Goal: Task Accomplishment & Management: Use online tool/utility

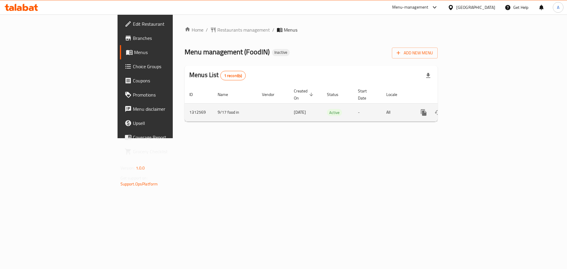
click at [470, 109] on icon "enhanced table" at bounding box center [466, 112] width 7 height 7
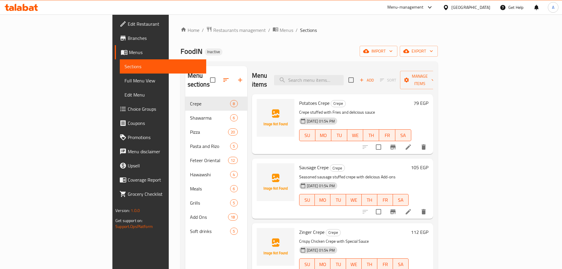
click at [125, 83] on span "Full Menu View" at bounding box center [163, 80] width 77 height 7
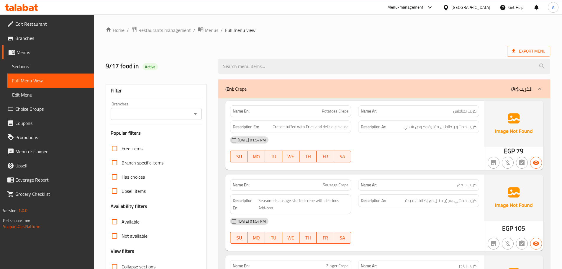
click at [296, 125] on span "Crepe stuffed with Fries and delicious sauce" at bounding box center [311, 126] width 76 height 7
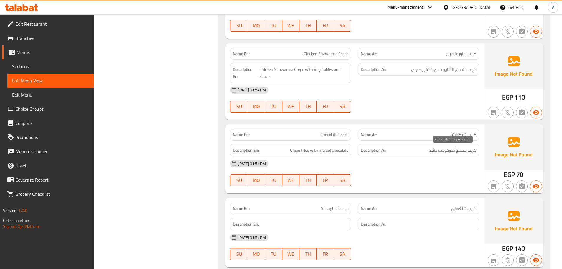
click at [436, 151] on span "كريب محشو شوكولاتة ذائبة" at bounding box center [453, 150] width 48 height 7
click at [344, 152] on span "Crepe filled with melted chocolate" at bounding box center [319, 150] width 58 height 7
click at [345, 151] on span "Crepe filled with melted chocolate" at bounding box center [319, 150] width 58 height 7
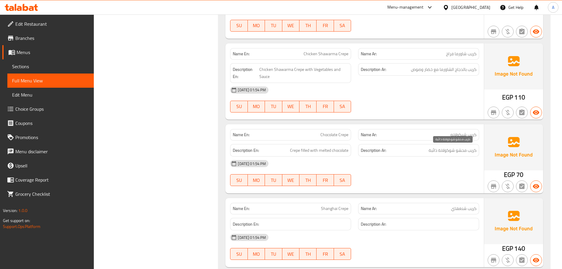
click at [439, 150] on span "كريب محشو شوكولاتة ذائبة" at bounding box center [453, 150] width 48 height 7
copy div "كريب محشو شوكولاتة ذائبة"
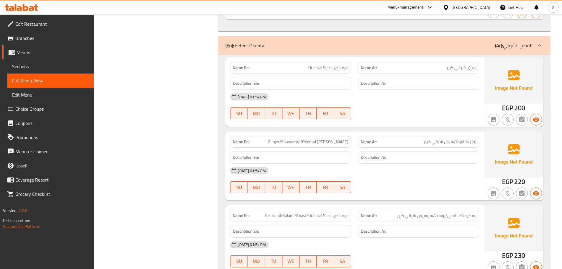
scroll to position [3472, 0]
